Goal: Information Seeking & Learning: Learn about a topic

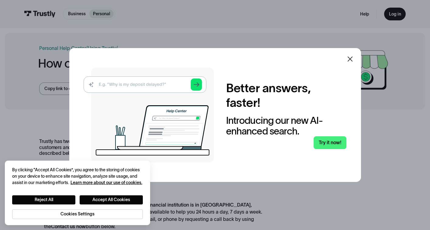
click at [349, 57] on icon at bounding box center [350, 58] width 7 height 7
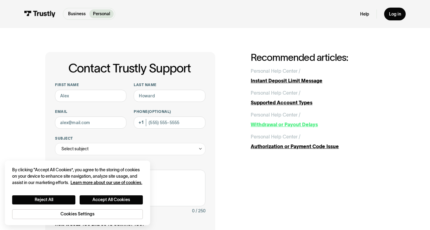
click at [269, 124] on div "Withdrawal or Payout Delays" at bounding box center [318, 124] width 134 height 7
